Goal: Transaction & Acquisition: Purchase product/service

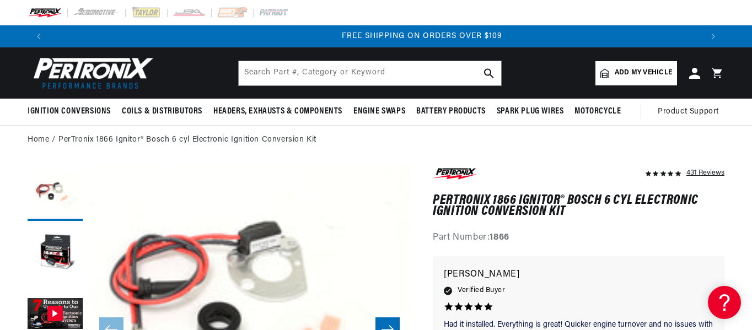
scroll to position [0, 1305]
click at [179, 110] on span "Coils & Distributors" at bounding box center [162, 112] width 80 height 12
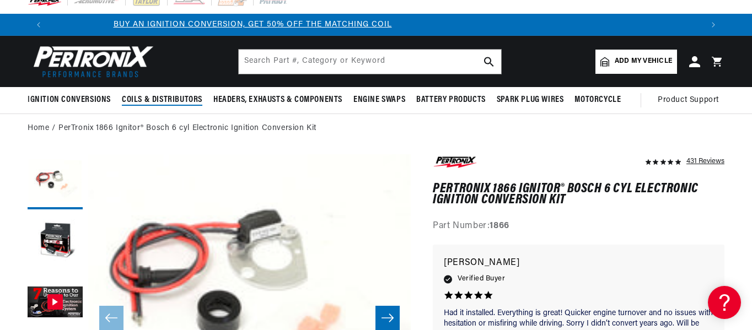
scroll to position [0, 6]
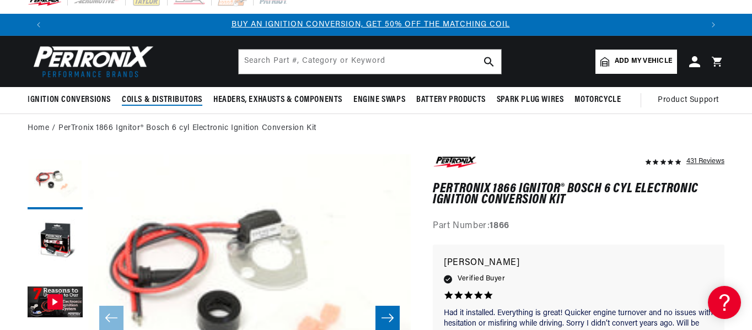
click at [182, 96] on span "Coils & Distributors" at bounding box center [162, 100] width 80 height 12
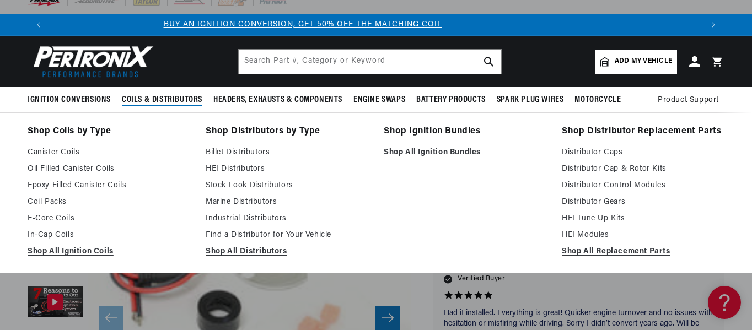
scroll to position [0, 0]
click at [440, 154] on link "Shop All Ignition Bundles" at bounding box center [465, 152] width 163 height 13
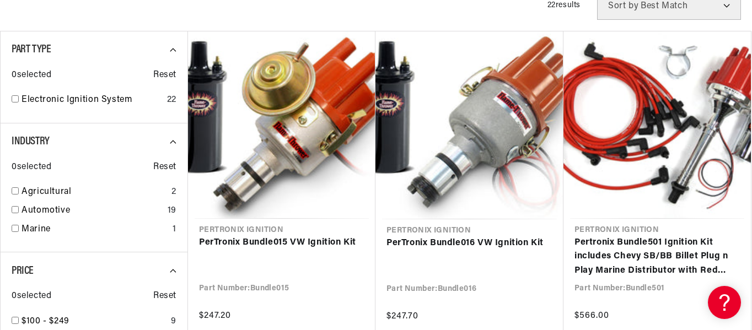
scroll to position [321, 0]
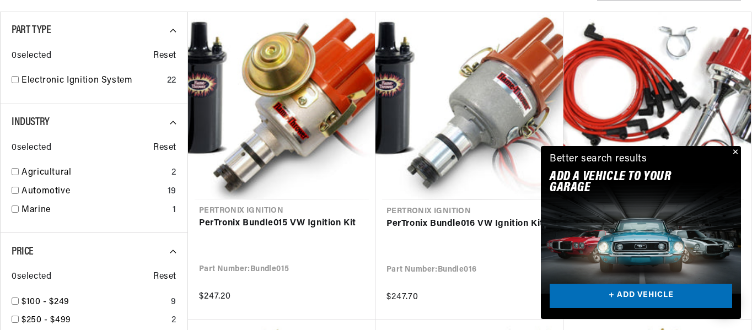
click at [738, 153] on button "Close" at bounding box center [733, 152] width 13 height 13
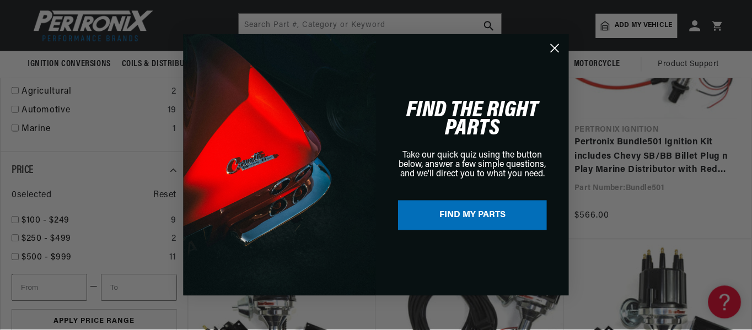
scroll to position [0, 654]
click at [555, 45] on circle "Close dialog" at bounding box center [555, 48] width 18 height 18
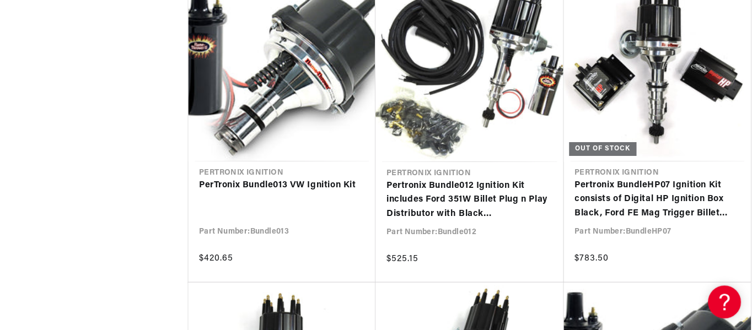
scroll to position [0, 1307]
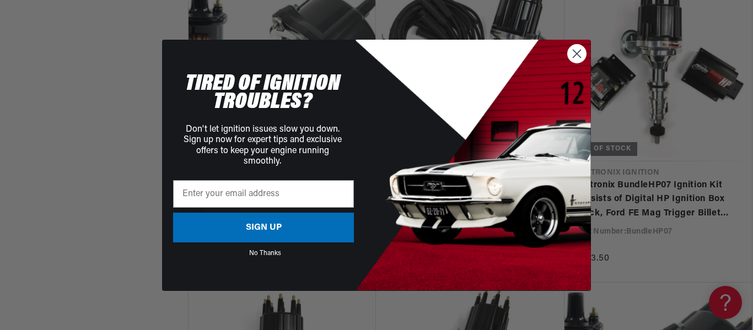
click at [578, 52] on icon "Close dialog" at bounding box center [577, 54] width 8 height 8
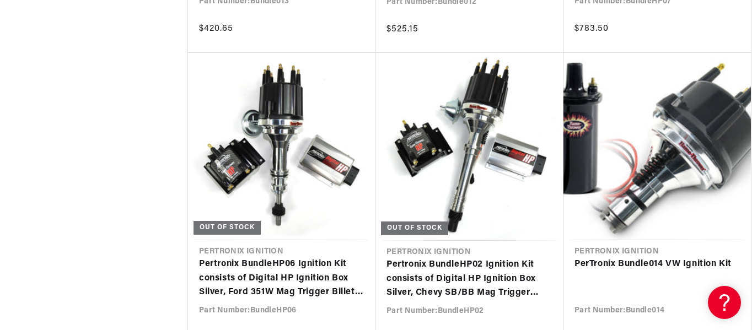
scroll to position [0, 1232]
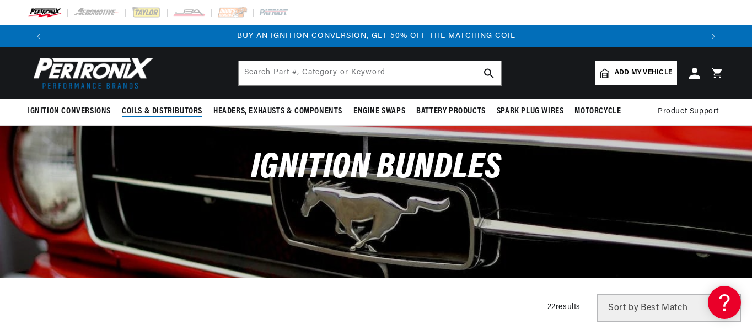
click at [169, 109] on span "Coils & Distributors" at bounding box center [162, 112] width 80 height 12
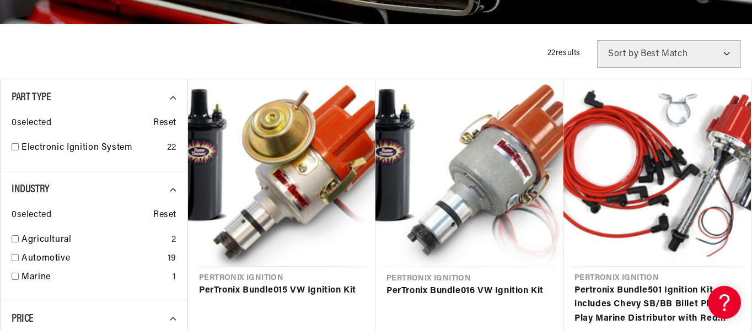
scroll to position [0, 447]
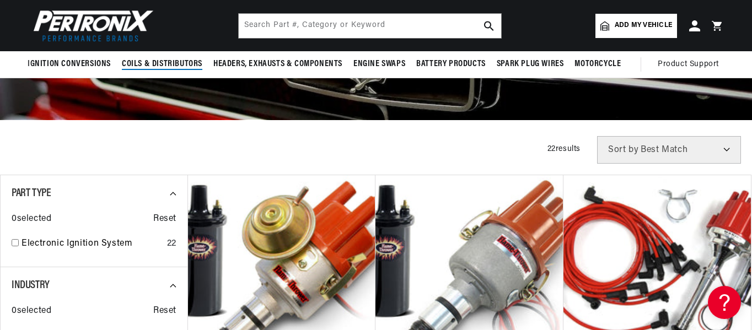
click at [189, 61] on span "Coils & Distributors" at bounding box center [162, 64] width 80 height 12
click at [192, 71] on summary "Coils & Distributors" at bounding box center [161, 64] width 91 height 26
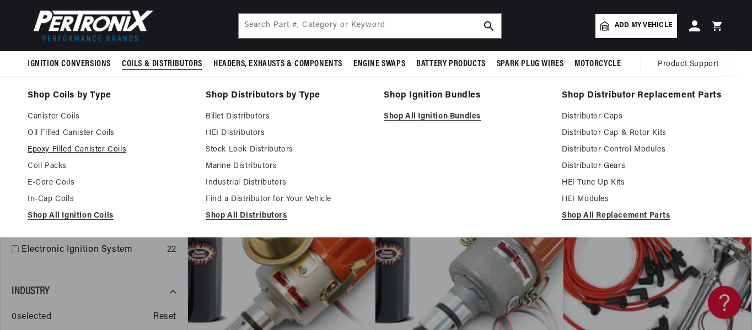
click at [61, 149] on link "Epoxy Filled Canister Coils" at bounding box center [109, 149] width 163 height 13
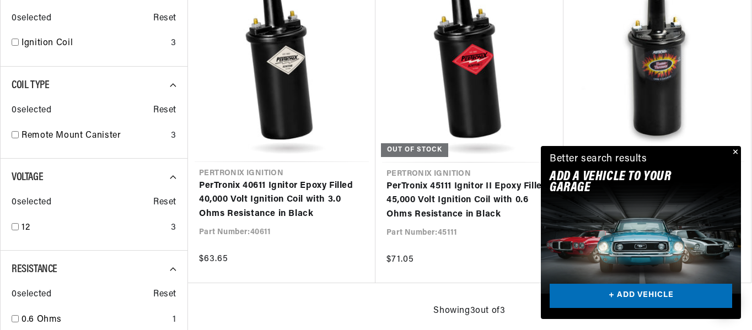
scroll to position [463, 0]
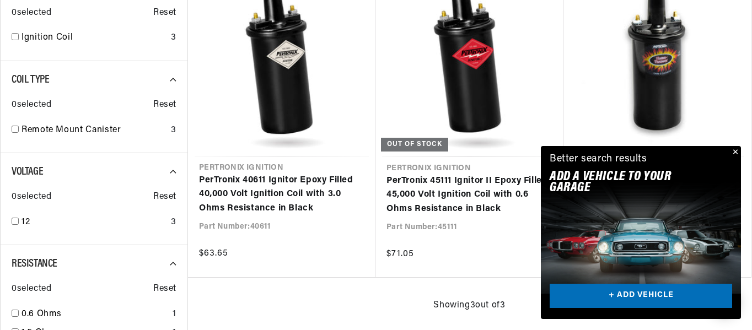
click at [739, 150] on button "Close" at bounding box center [733, 152] width 13 height 13
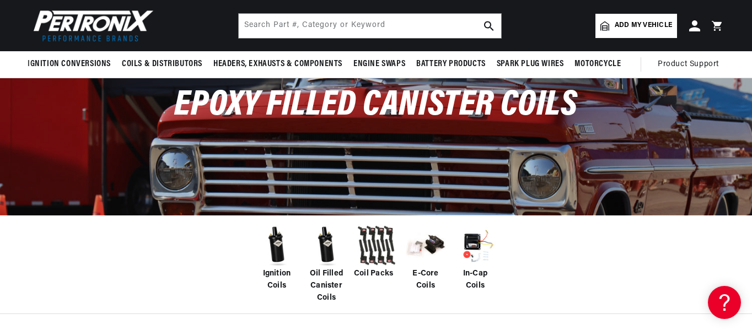
scroll to position [0, 0]
click at [332, 273] on span "Oil Filled Canister Coils" at bounding box center [326, 286] width 44 height 37
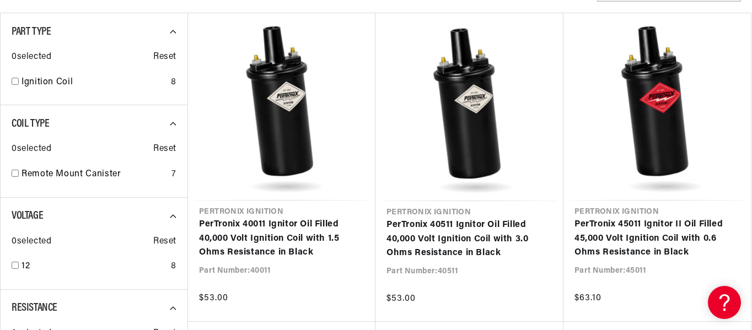
scroll to position [451, 0]
